Goal: Find specific page/section: Find specific page/section

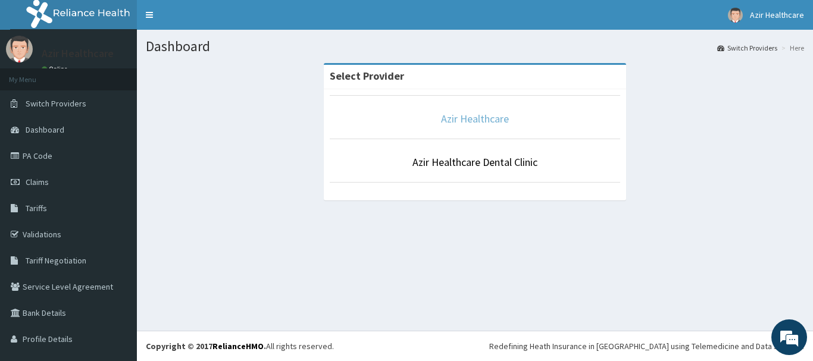
click at [481, 117] on link "Azir Healthcare" at bounding box center [475, 119] width 68 height 14
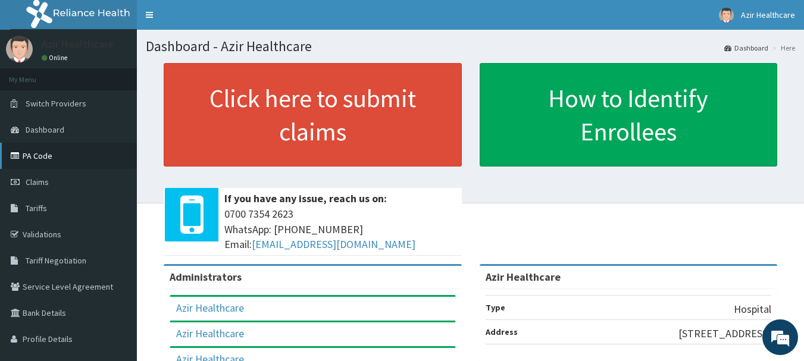
click at [35, 153] on link "PA Code" at bounding box center [68, 156] width 137 height 26
